Goal: Task Accomplishment & Management: Complete application form

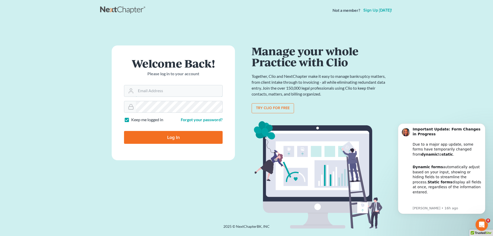
type input "[EMAIL_ADDRESS][DOMAIN_NAME]"
click at [178, 143] on input "Log In" at bounding box center [173, 137] width 99 height 13
type input "Thinking..."
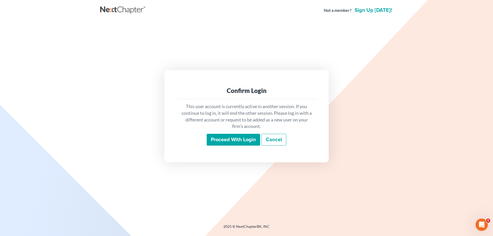
click at [225, 140] on input "Proceed with login" at bounding box center [233, 140] width 53 height 12
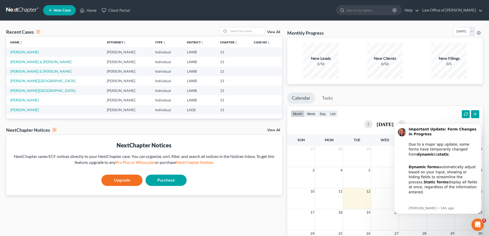
click at [57, 9] on span "New Case" at bounding box center [62, 10] width 17 height 4
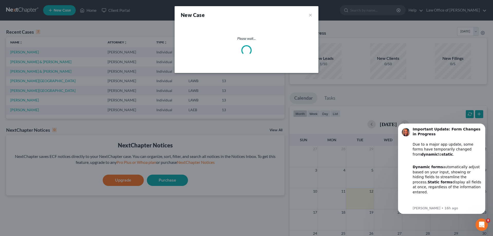
select select "34"
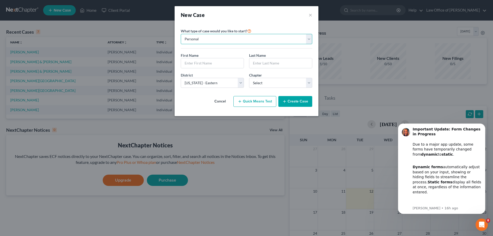
click at [203, 40] on select "Personal Business" at bounding box center [246, 39] width 131 height 10
click at [195, 65] on input "text" at bounding box center [212, 63] width 63 height 10
type input "Photina"
click at [268, 64] on input "text" at bounding box center [280, 63] width 63 height 10
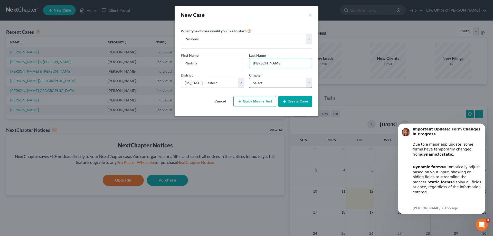
type input "Harris"
click at [264, 83] on select "Select 7 11 12 13" at bounding box center [280, 83] width 63 height 10
select select "3"
click at [249, 78] on select "Select 7 11 12 13" at bounding box center [280, 83] width 63 height 10
click at [225, 84] on select "Select Alabama - Middle Alabama - Northern Alabama - Southern Alaska Arizona Ar…" at bounding box center [212, 83] width 63 height 10
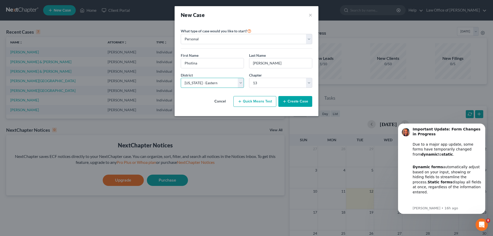
select select "36"
click at [181, 78] on select "Select Alabama - Middle Alabama - Northern Alabama - Southern Alaska Arizona Ar…" at bounding box center [212, 83] width 63 height 10
click at [291, 100] on button "Create Case" at bounding box center [295, 101] width 34 height 11
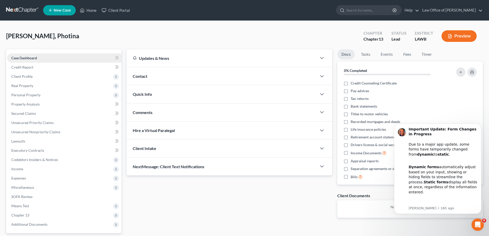
click at [33, 59] on span "Case Dashboard" at bounding box center [24, 58] width 26 height 4
click at [150, 77] on div "Contact" at bounding box center [222, 76] width 190 height 18
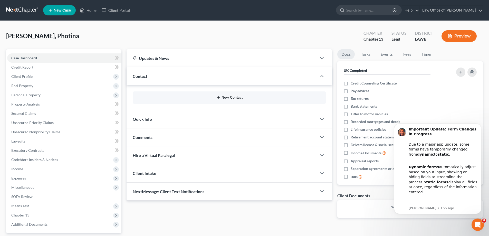
click at [221, 98] on button "New Contact" at bounding box center [229, 97] width 185 height 4
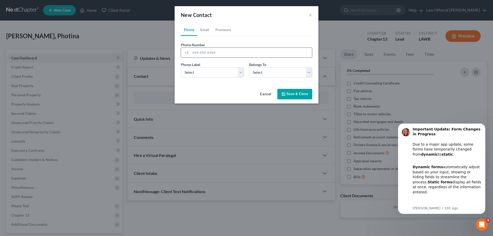
click at [207, 54] on input "tel" at bounding box center [250, 53] width 121 height 10
type input "3183315900"
click at [209, 73] on select "Select Mobile Home Work Other" at bounding box center [212, 72] width 63 height 10
select select "0"
click at [181, 67] on select "Select Mobile Home Work Other" at bounding box center [212, 72] width 63 height 10
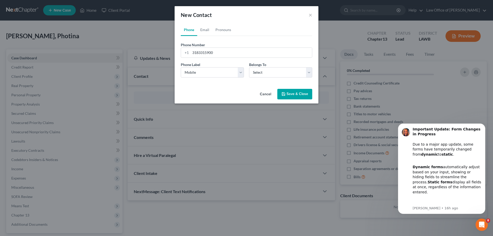
click at [284, 95] on icon "button" at bounding box center [283, 94] width 4 height 4
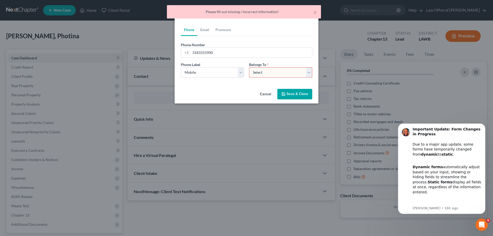
click at [259, 76] on select "Select Client Other" at bounding box center [280, 72] width 63 height 10
select select "0"
click at [249, 67] on select "Select Client Other" at bounding box center [280, 72] width 63 height 10
click at [289, 95] on button "Save & Close" at bounding box center [294, 94] width 35 height 11
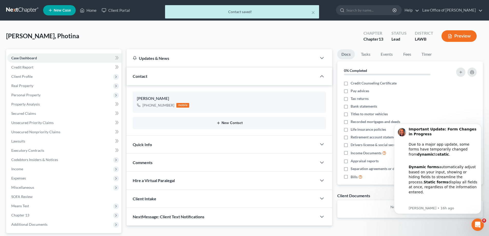
click at [218, 123] on line "button" at bounding box center [218, 123] width 0 height 2
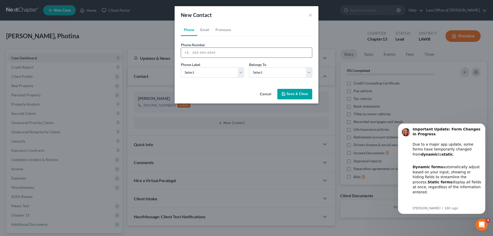
click at [199, 53] on input "tel" at bounding box center [250, 53] width 121 height 10
type input "3188743875"
click at [210, 74] on select "Select Mobile Home Work Other" at bounding box center [212, 72] width 63 height 10
select select "1"
click at [181, 67] on select "Select Mobile Home Work Other" at bounding box center [212, 72] width 63 height 10
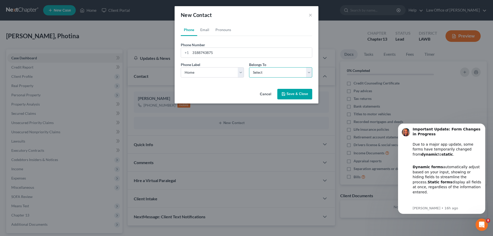
drag, startPoint x: 263, startPoint y: 73, endPoint x: 266, endPoint y: 75, distance: 3.1
click at [263, 73] on select "Select Client Other" at bounding box center [280, 72] width 63 height 10
select select "0"
click at [249, 67] on select "Select Client Other" at bounding box center [280, 72] width 63 height 10
click at [284, 97] on button "Save & Close" at bounding box center [294, 94] width 35 height 11
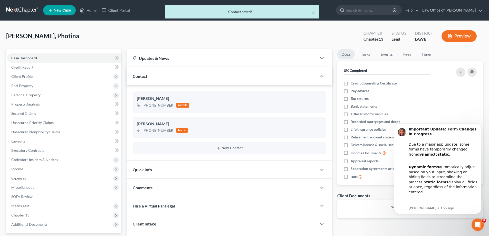
scroll to position [26, 0]
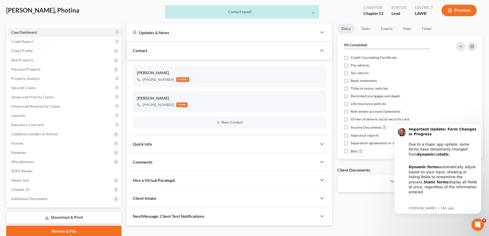
click at [150, 141] on div "Quick Info" at bounding box center [222, 144] width 190 height 18
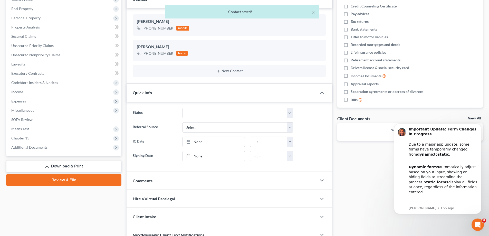
scroll to position [104, 0]
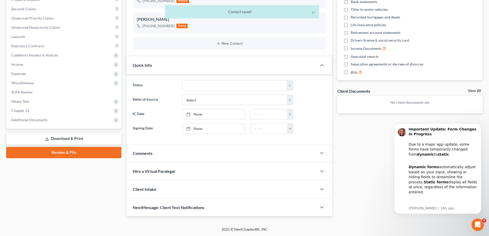
click at [159, 154] on div "Comments" at bounding box center [222, 153] width 190 height 18
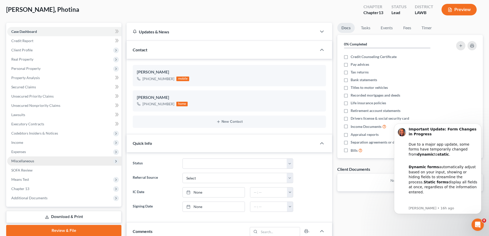
scroll to position [1, 0]
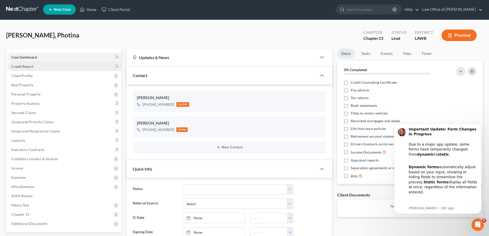
click at [33, 68] on span "Credit Report" at bounding box center [22, 66] width 22 height 4
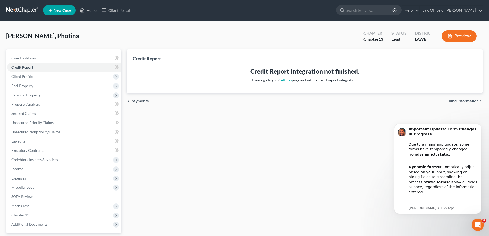
click at [286, 80] on link "Settings" at bounding box center [285, 80] width 13 height 4
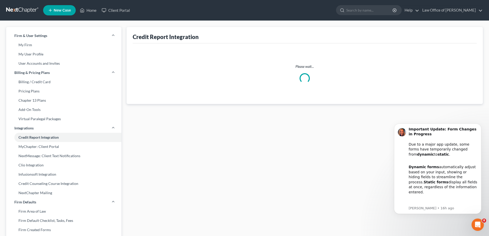
select select "19"
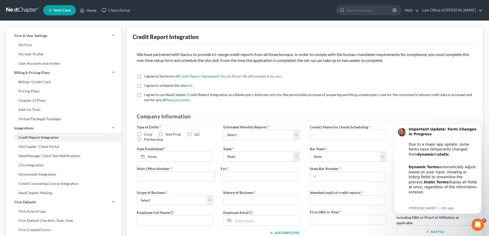
click at [144, 76] on label "I agree to the terms of Credit Report Agreement * (Do not fill out. We will com…" at bounding box center [213, 76] width 138 height 5
click at [146, 76] on input "I agree to the terms of Credit Report Agreement * (Do not fill out. We will com…" at bounding box center [147, 75] width 3 height 3
checkbox input "true"
click at [144, 86] on label "I agree to schedule the site visit *" at bounding box center [168, 85] width 49 height 5
click at [146, 86] on input "I agree to schedule the site visit *" at bounding box center [147, 84] width 3 height 3
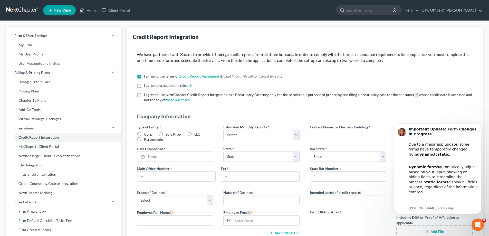
checkbox input "true"
click at [144, 96] on label "I agree to use NextChapter Credit Report Integration as a Bankruptcy Attorney o…" at bounding box center [308, 97] width 329 height 10
click at [146, 95] on input "I agree to use NextChapter Credit Report Integration as a Bankruptcy Attorney o…" at bounding box center [147, 93] width 3 height 3
checkbox input "true"
click at [194, 135] on label "LLC" at bounding box center [197, 134] width 6 height 5
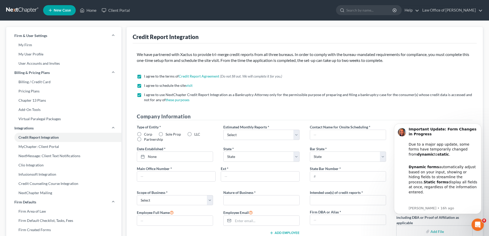
click at [196, 135] on input "LLC" at bounding box center [197, 133] width 3 height 3
radio input "true"
click at [237, 135] on select "Select 1-4 5-10 11-20 21-40 41-60 61-80 81-100 More than 100" at bounding box center [261, 135] width 76 height 10
click at [223, 130] on select "Select 1-4 5-10 11-20 21-40 41-60 61-80 81-100 More than 100" at bounding box center [261, 135] width 76 height 10
click at [241, 138] on select "Select 1-4 5-10 11-20 21-40 41-60 61-80 81-100 More than 100" at bounding box center [261, 135] width 76 height 10
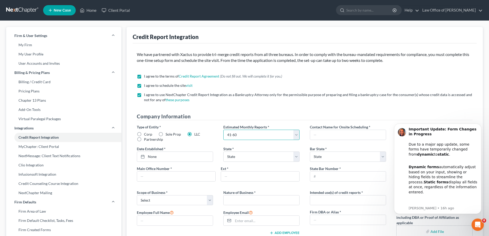
select select "3"
click at [223, 130] on select "Select 1-4 5-10 11-20 21-40 41-60 61-80 81-100 More than 100" at bounding box center [261, 135] width 76 height 10
click at [235, 159] on select "State AL AK AR AZ CA CO CT DE DC FL GA GU HI ID IL IN IA KS KY LA ME MD MA MI M…" at bounding box center [261, 156] width 76 height 10
select select "19"
click at [223, 151] on select "State AL AK AR AZ CA CO CT DE DC FL GA GU HI ID IL IN IA KS KY LA ME MD MA MI M…" at bounding box center [261, 156] width 76 height 10
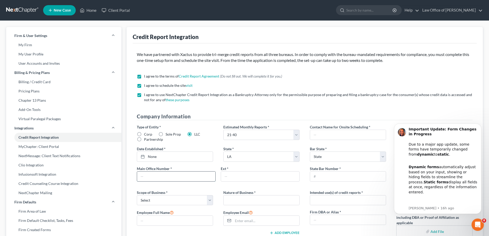
click at [164, 179] on input "text" at bounding box center [176, 176] width 78 height 10
type input "3183227655"
type input "Kim Miller"
type input "3183227655"
select select "19"
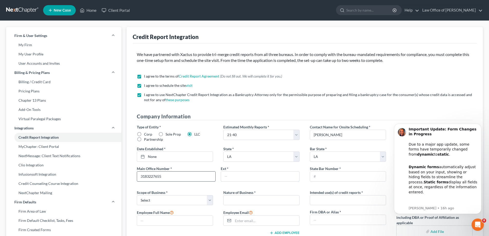
type input "Law Office of Sam Henry"
click at [327, 179] on input "text" at bounding box center [348, 176] width 76 height 10
type input "196"
click at [195, 202] on select "Select Local Regional National" at bounding box center [175, 200] width 76 height 10
select select "0"
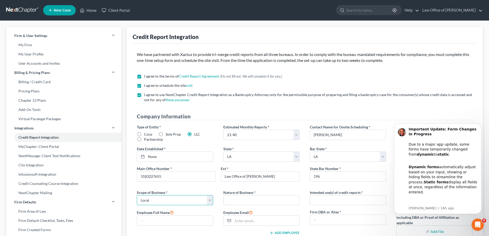
click at [137, 195] on select "Select Local Regional National" at bounding box center [175, 200] width 76 height 10
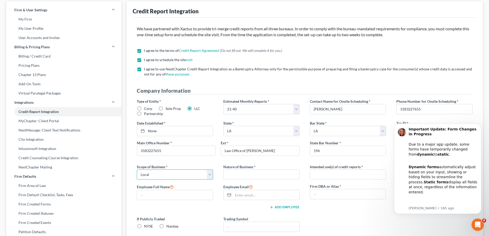
scroll to position [51, 0]
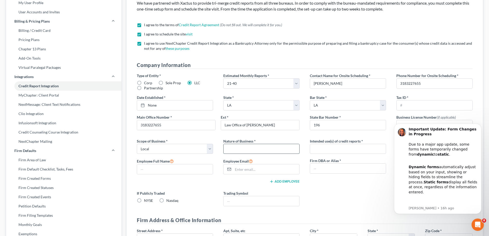
click at [241, 151] on input "text" at bounding box center [262, 149] width 76 height 10
type input "Bankruptcy Attorney"
click at [332, 127] on input "196" at bounding box center [348, 125] width 76 height 10
click at [336, 126] on input "196" at bounding box center [348, 125] width 76 height 10
type input "19620"
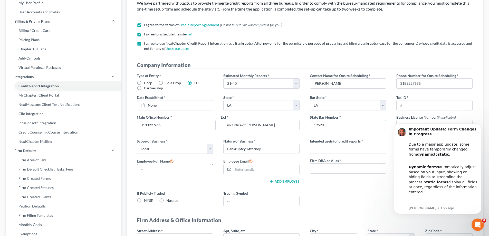
click at [198, 171] on input "text" at bounding box center [175, 169] width 76 height 10
type input "Kim Miller"
type input "kim@samhenry4.com"
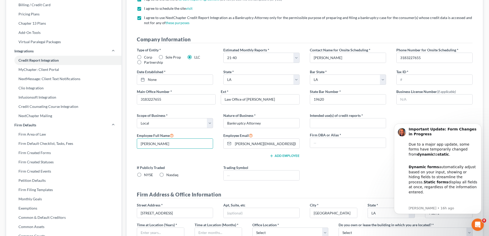
scroll to position [103, 0]
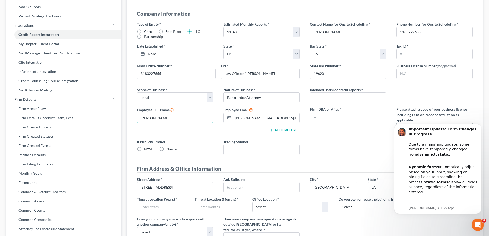
click at [272, 130] on line "button" at bounding box center [272, 130] width 0 height 2
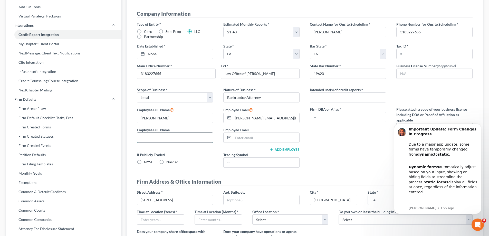
drag, startPoint x: 186, startPoint y: 137, endPoint x: 188, endPoint y: 140, distance: 3.8
click at [186, 137] on input "text" at bounding box center [175, 138] width 76 height 10
type input "Sam Henry"
type input "Law Office of Sam Henry"
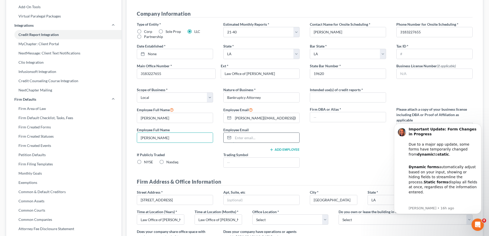
click at [240, 138] on input "email" at bounding box center [266, 138] width 66 height 10
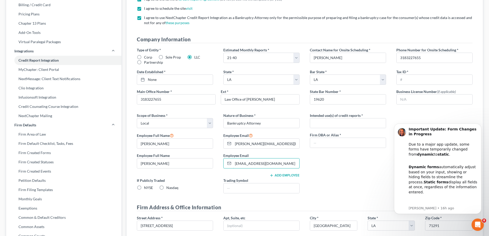
scroll to position [128, 0]
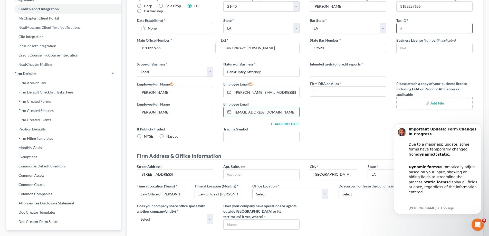
type input "[EMAIL_ADDRESS][DOMAIN_NAME]"
click at [420, 31] on input "text" at bounding box center [435, 28] width 76 height 10
type input "46-5090543"
click at [480, 124] on icon "Dismiss notification" at bounding box center [480, 125] width 2 height 2
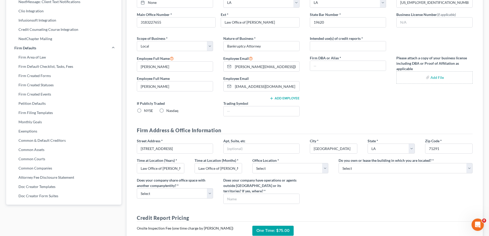
scroll to position [180, 0]
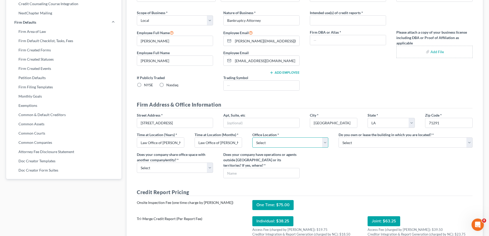
click at [312, 145] on select "Select Commercial Residential" at bounding box center [290, 142] width 76 height 10
select select "0"
click at [252, 137] on select "Select Commercial Residential" at bounding box center [290, 142] width 76 height 10
click at [356, 145] on select "Select Own Lease" at bounding box center [406, 142] width 134 height 10
select select "0"
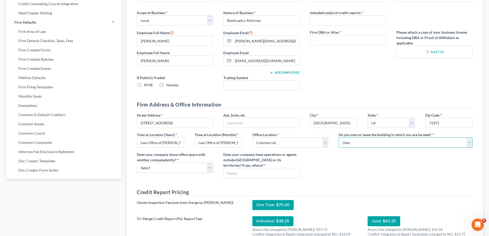
click at [339, 137] on select "Select Own Lease" at bounding box center [406, 142] width 134 height 10
drag, startPoint x: 181, startPoint y: 143, endPoint x: 126, endPoint y: 138, distance: 55.0
type input "20"
click at [206, 144] on input "Law Office of Sam Henry" at bounding box center [218, 143] width 47 height 10
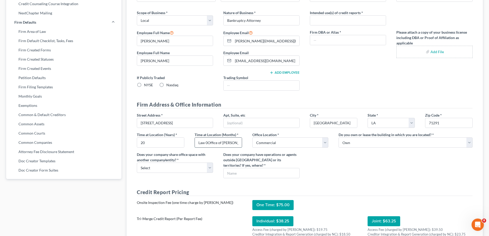
scroll to position [0, 1]
drag, startPoint x: 197, startPoint y: 141, endPoint x: 241, endPoint y: 144, distance: 44.2
click at [241, 144] on input "Law 0Office of Sam Henry" at bounding box center [218, 143] width 47 height 10
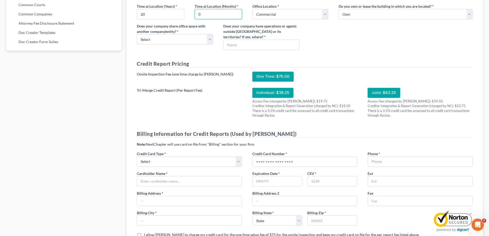
scroll to position [334, 0]
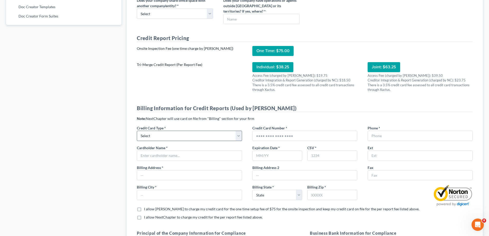
type input "0"
click at [208, 136] on select "Select Visa Master Card American Express Discover" at bounding box center [189, 136] width 105 height 10
select select "2"
click at [137, 131] on select "Select Visa Master Card American Express Discover" at bounding box center [189, 136] width 105 height 10
click at [265, 137] on input "text" at bounding box center [305, 136] width 104 height 10
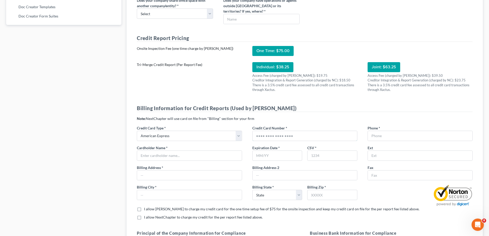
type input "379277103731003"
type input "06/29"
click at [321, 159] on input "text" at bounding box center [332, 156] width 50 height 10
click at [379, 138] on input "text" at bounding box center [420, 136] width 104 height 10
type input "3183227655"
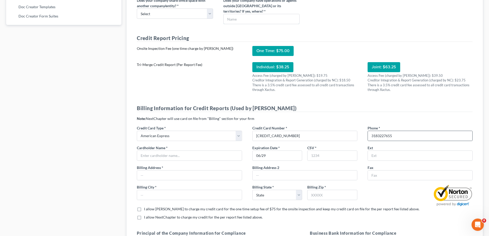
type input "Law Office of Sam Henry"
type input "502 Trenton St"
type input "71291"
drag, startPoint x: 333, startPoint y: 157, endPoint x: 306, endPoint y: 158, distance: 26.7
click at [306, 158] on div "CSV * 71291" at bounding box center [332, 153] width 55 height 16
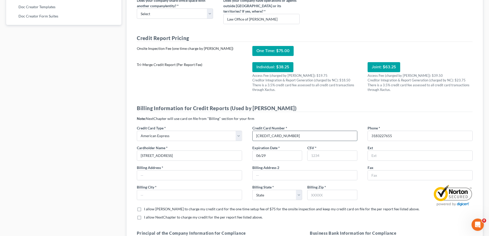
click at [288, 138] on input "379277103731003" at bounding box center [305, 136] width 104 height 10
click at [320, 157] on input "text" at bounding box center [332, 156] width 50 height 10
type input "5009"
click at [247, 147] on div "Expiration Date * 06/29 CSV * 5009" at bounding box center [304, 155] width 115 height 20
drag, startPoint x: 171, startPoint y: 157, endPoint x: 131, endPoint y: 157, distance: 39.5
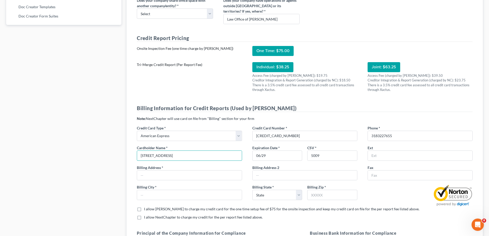
type input "sam"
drag, startPoint x: 153, startPoint y: 153, endPoint x: 131, endPoint y: 154, distance: 22.4
click at [132, 154] on div "Cardholder Name * sam" at bounding box center [189, 153] width 115 height 16
